Goal: Find specific page/section: Find specific page/section

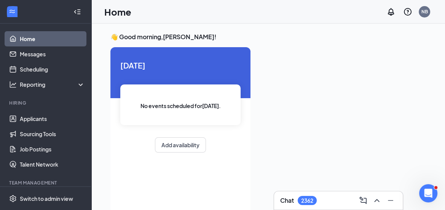
scroll to position [102, 0]
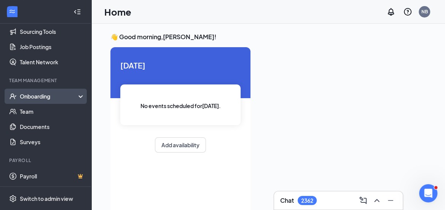
click at [46, 95] on div "Onboarding" at bounding box center [49, 97] width 59 height 8
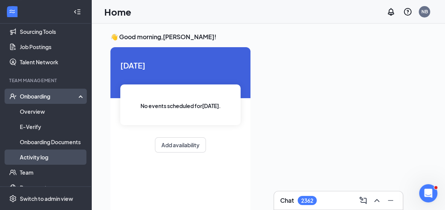
click at [30, 151] on link "Activity log" at bounding box center [52, 157] width 65 height 15
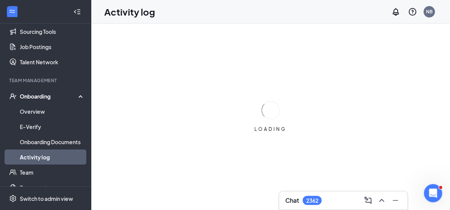
click at [73, 10] on icon "Collapse" at bounding box center [77, 12] width 8 height 8
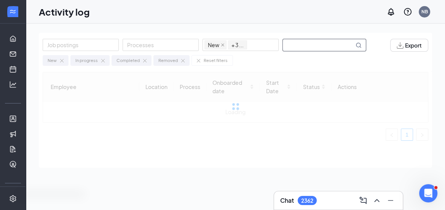
click at [302, 46] on input "text" at bounding box center [318, 45] width 71 height 12
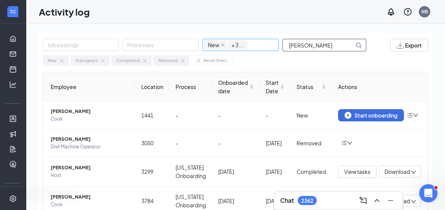
drag, startPoint x: 317, startPoint y: 46, endPoint x: 258, endPoint y: 48, distance: 59.0
click at [258, 48] on div "Job postings Processes New In progress Completed Removed + 3 ... [PERSON_NAME]" at bounding box center [208, 45] width 331 height 13
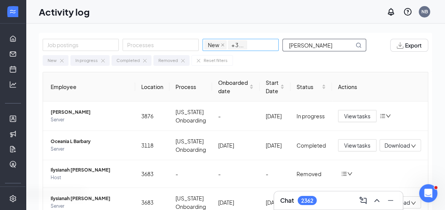
drag, startPoint x: 303, startPoint y: 46, endPoint x: 258, endPoint y: 49, distance: 45.1
click at [258, 49] on div "Job postings Processes New In progress Completed Removed + 3 ... [PERSON_NAME]" at bounding box center [208, 45] width 331 height 13
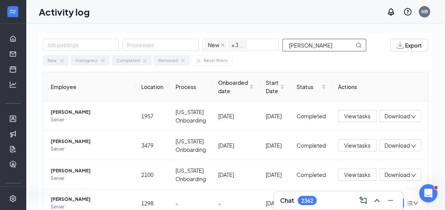
click at [313, 46] on input "[PERSON_NAME]" at bounding box center [318, 45] width 71 height 12
drag, startPoint x: 307, startPoint y: 46, endPoint x: 267, endPoint y: 46, distance: 40.4
click at [267, 46] on div "Job postings Processes New In progress Completed Removed + 3 ... [PERSON_NAME]" at bounding box center [208, 45] width 331 height 13
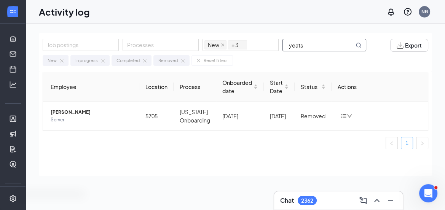
type input "yeats"
